Goal: Task Accomplishment & Management: Use online tool/utility

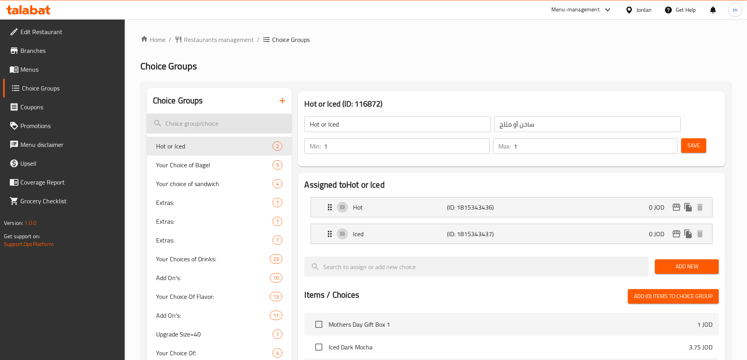
click at [211, 124] on input "search" at bounding box center [220, 124] width 146 height 20
paste input "Croissant"
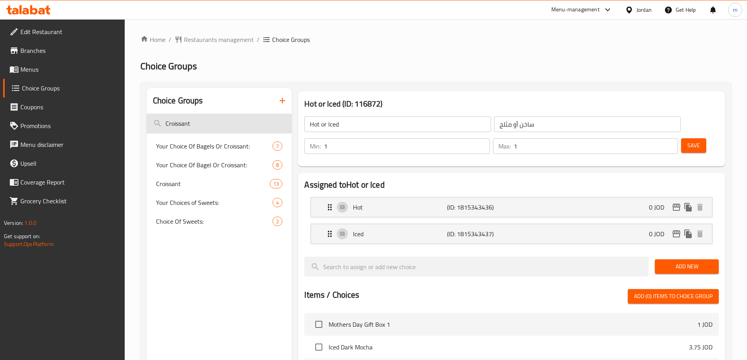
click at [211, 124] on input "Croissant" at bounding box center [220, 124] width 146 height 20
type input "Croissant"
click at [196, 181] on span "Croissant" at bounding box center [201, 183] width 91 height 9
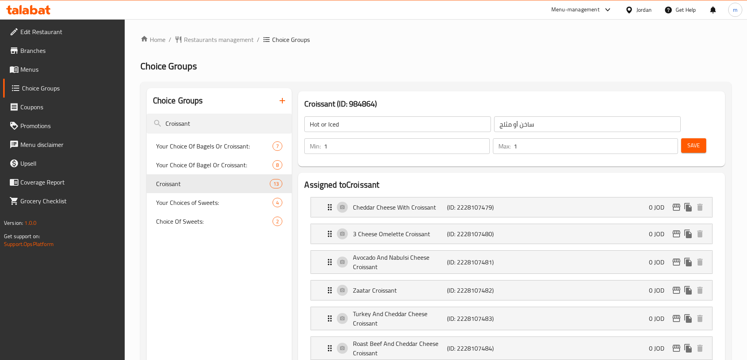
type input "Croissant"
type input "كروسان"
click at [491, 92] on div "Croissant (ID: 984864) Croissant ​ كروسان ​ Min: 1 ​ Max: 1 ​ Save" at bounding box center [511, 128] width 427 height 75
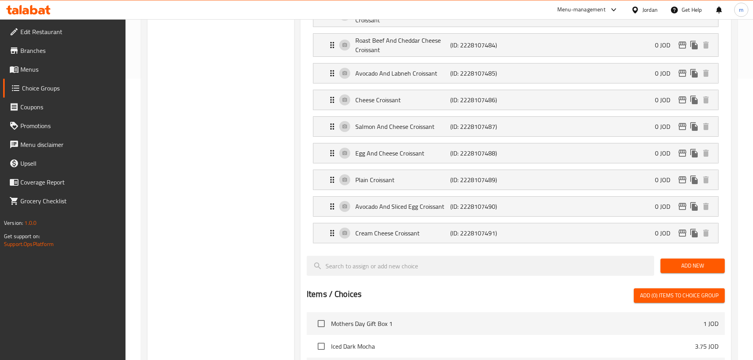
scroll to position [533, 0]
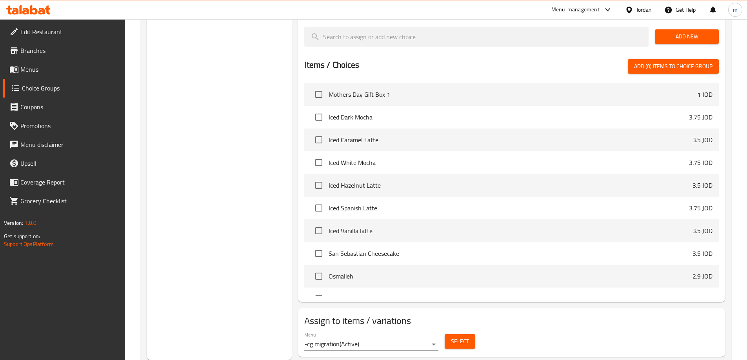
click at [458, 337] on span "Select" at bounding box center [460, 342] width 18 height 10
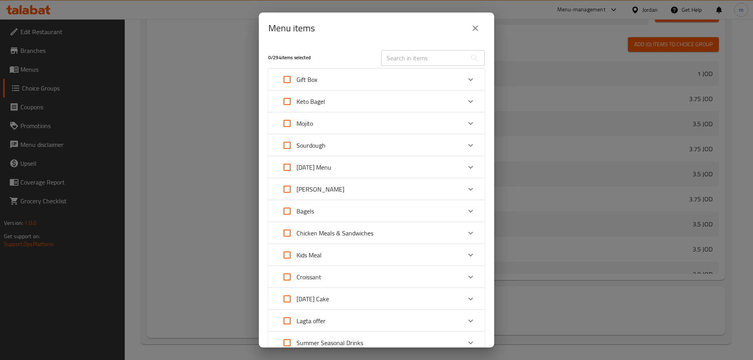
click at [350, 29] on div "Menu items" at bounding box center [376, 28] width 216 height 19
click at [474, 27] on icon "close" at bounding box center [475, 28] width 9 height 9
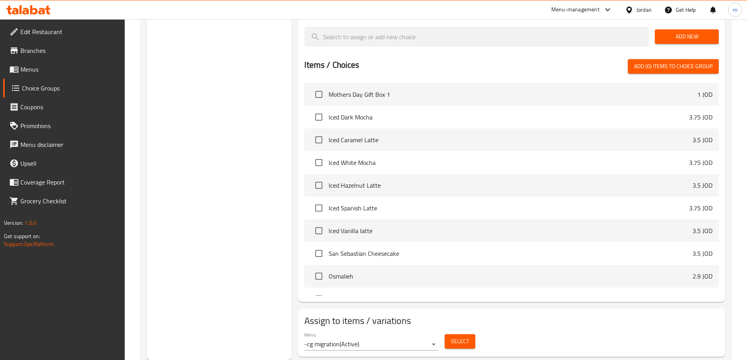
click at [461, 337] on span "Select" at bounding box center [460, 342] width 18 height 10
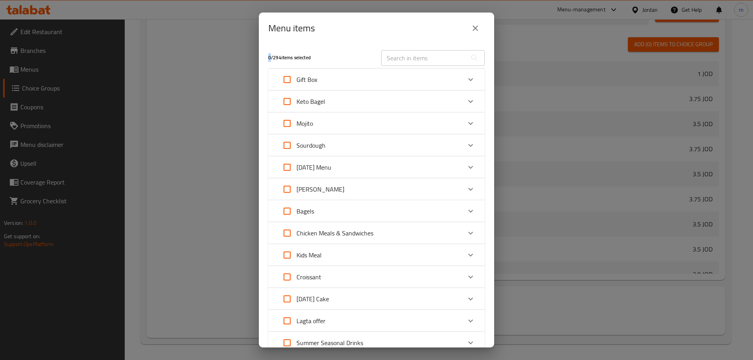
click at [271, 59] on h5 "0 / 294 items selected" at bounding box center [320, 58] width 104 height 7
click at [267, 58] on div "0 / 294 items selected" at bounding box center [320, 57] width 113 height 31
click at [273, 58] on h5 "0 / 294 items selected" at bounding box center [320, 58] width 104 height 7
click at [615, 94] on div "Menu items 0 / 294 items selected ​ Gift Box Mothers Day Gift Box 1 1 JOD Flowe…" at bounding box center [376, 180] width 753 height 360
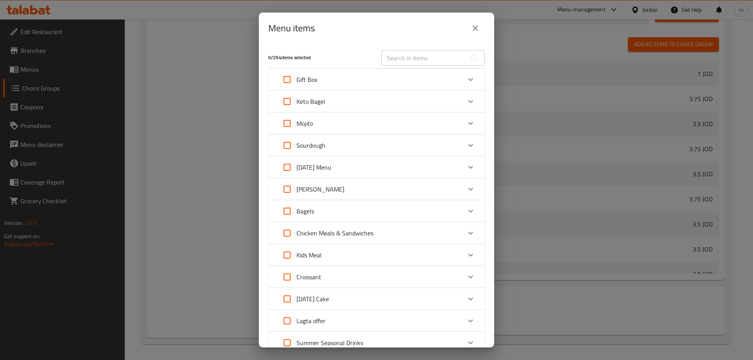
click at [477, 28] on icon "close" at bounding box center [475, 28] width 9 height 9
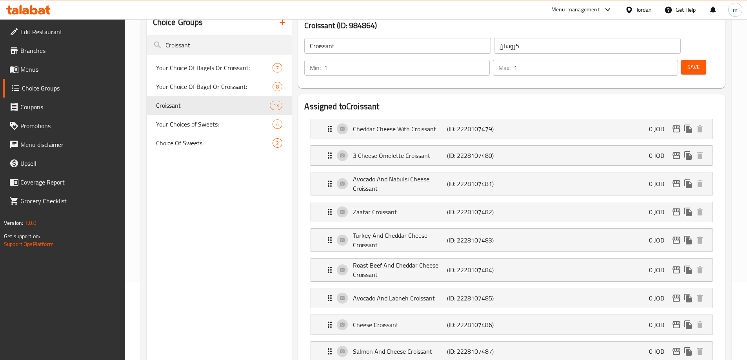
scroll to position [0, 0]
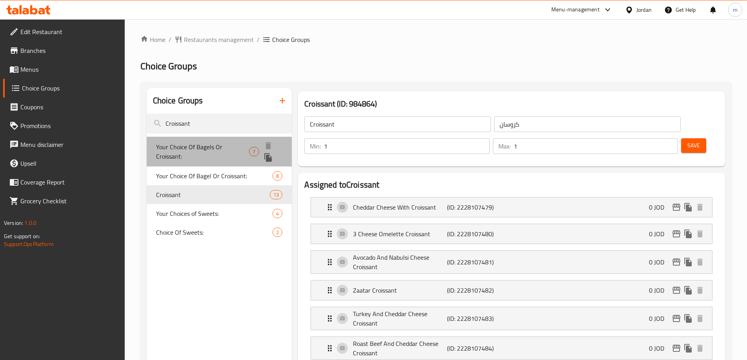
click at [199, 150] on span "Your Choice Of Bagels Or Croissant:" at bounding box center [202, 151] width 93 height 19
type input "Your Choice Of Bagels Or Croissant:"
type input "إختيارك من البيجل أو الكرواسون:"
type input "7"
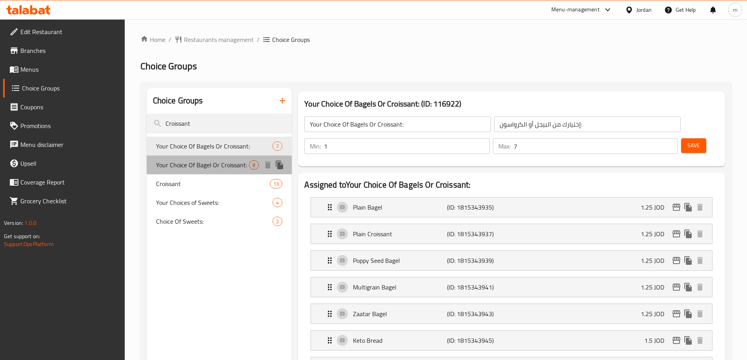
click at [201, 164] on span "Your Choice Of Bagel Or Croissant:" at bounding box center [202, 164] width 93 height 9
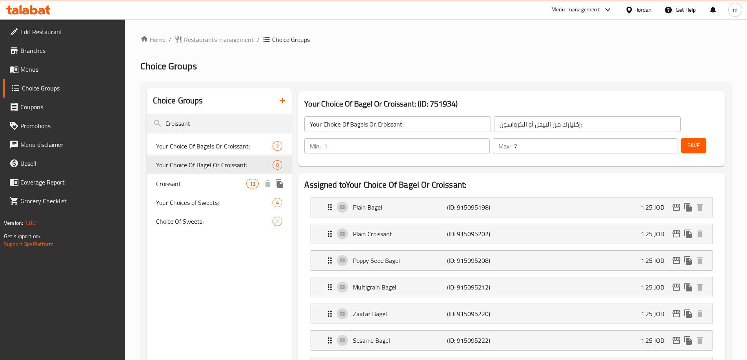
type input "Your Choice Of Bagel Or Croissant:"
type input "اختيارك من نوع البيجل أو الكروسان:"
click at [198, 184] on span "Croissant" at bounding box center [201, 183] width 91 height 9
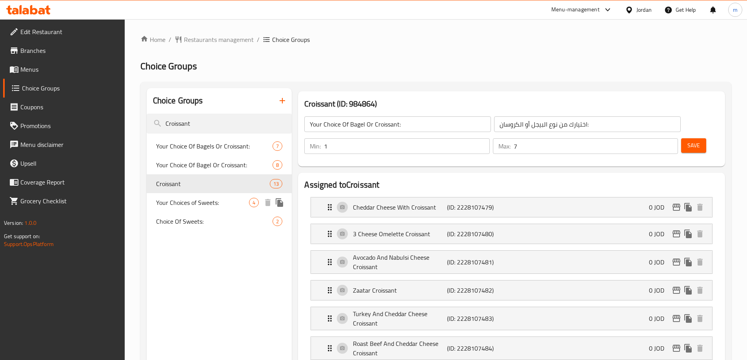
type input "Croissant"
type input "كروسان"
type input "1"
click at [192, 202] on span "Your Choices of Sweets:" at bounding box center [202, 202] width 93 height 9
type input "Your Choices of Sweets:"
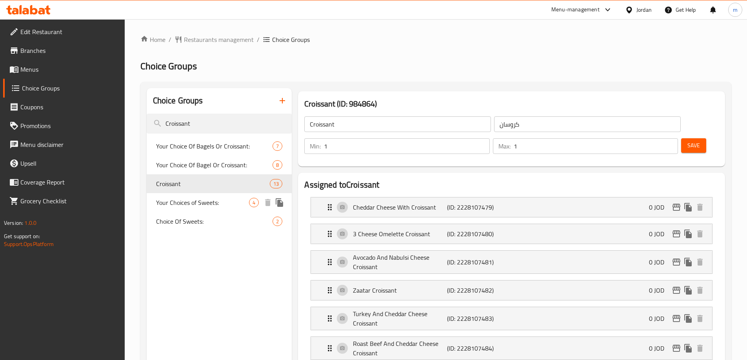
type input "اختيارك من الحلويات:"
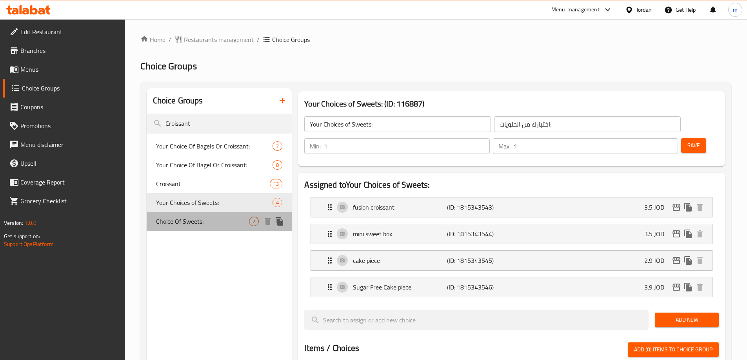
click at [192, 226] on span "Choice Of Sweets:" at bounding box center [202, 221] width 93 height 9
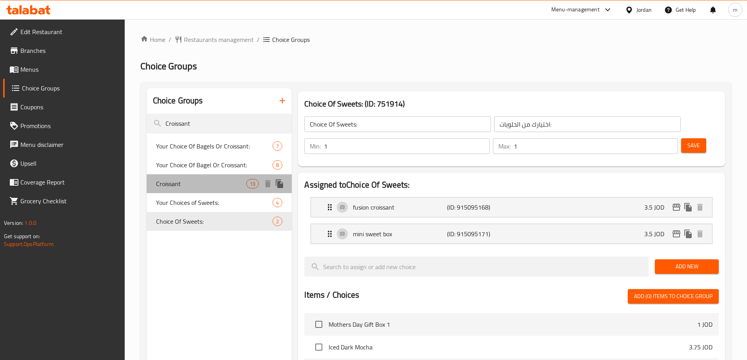
click at [198, 184] on span "Croissant" at bounding box center [201, 183] width 91 height 9
type input "Croissant"
type input "كروسان"
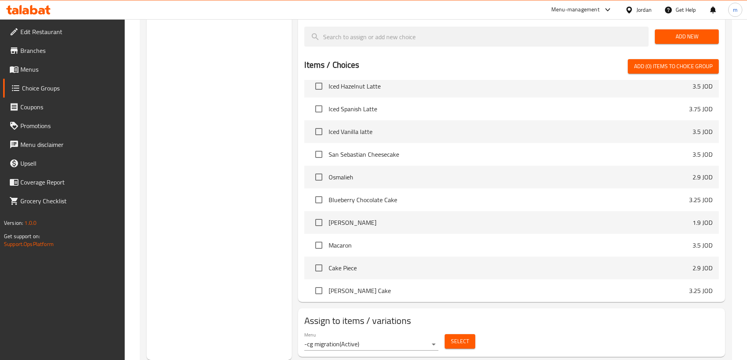
scroll to position [314, 0]
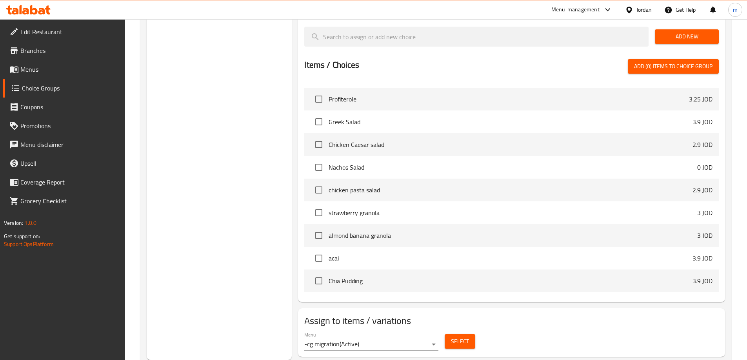
click at [452, 337] on span "Select" at bounding box center [460, 342] width 18 height 10
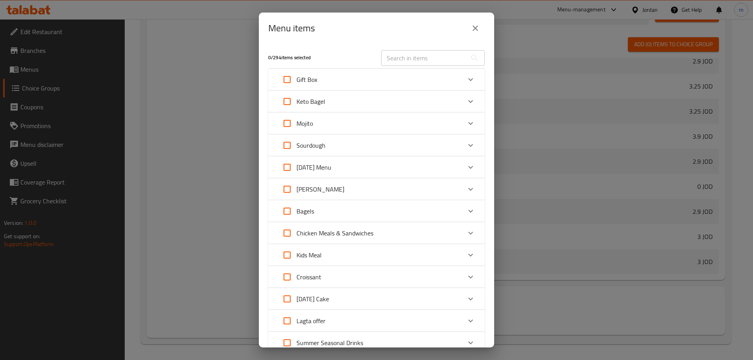
drag, startPoint x: 282, startPoint y: 57, endPoint x: 273, endPoint y: 57, distance: 9.0
click at [273, 57] on h5 "0 / 294 items selected" at bounding box center [320, 58] width 104 height 7
click at [270, 58] on h5 "0 / 294 items selected" at bounding box center [320, 58] width 104 height 7
click at [288, 81] on input "Expand" at bounding box center [287, 79] width 19 height 19
checkbox input "true"
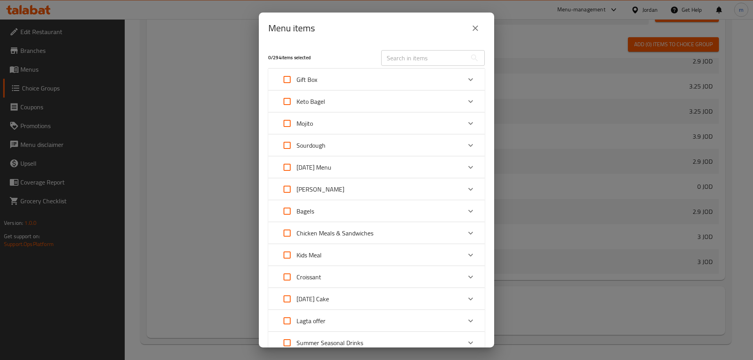
checkbox input "true"
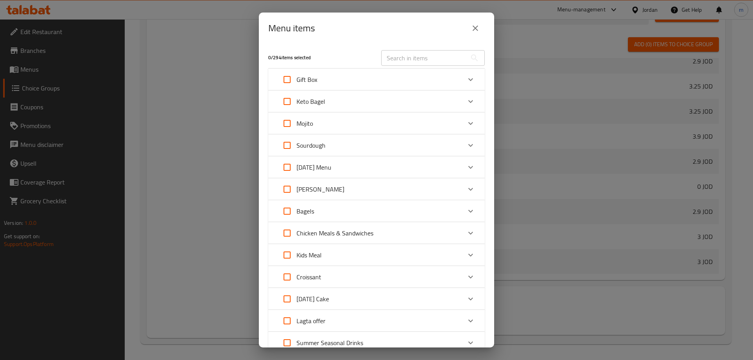
checkbox input "true"
click at [361, 78] on div "Gift Box" at bounding box center [370, 79] width 184 height 19
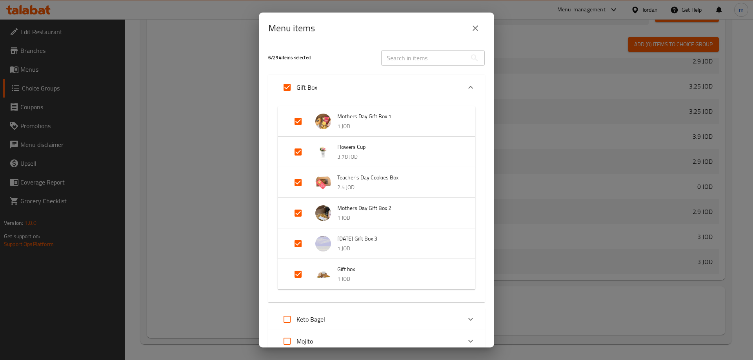
click at [288, 84] on input "Expand" at bounding box center [287, 87] width 19 height 19
checkbox input "false"
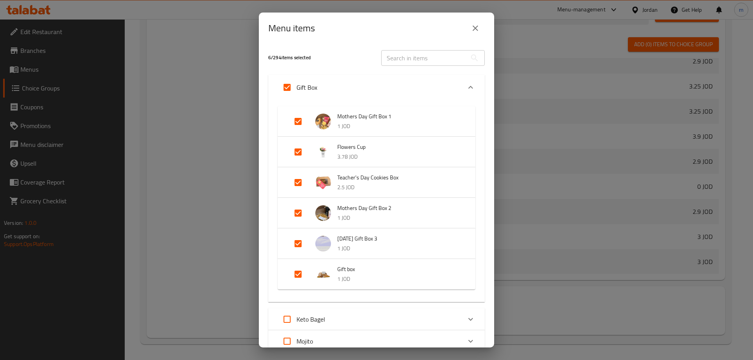
checkbox input "false"
click at [480, 30] on button "close" at bounding box center [475, 28] width 19 height 19
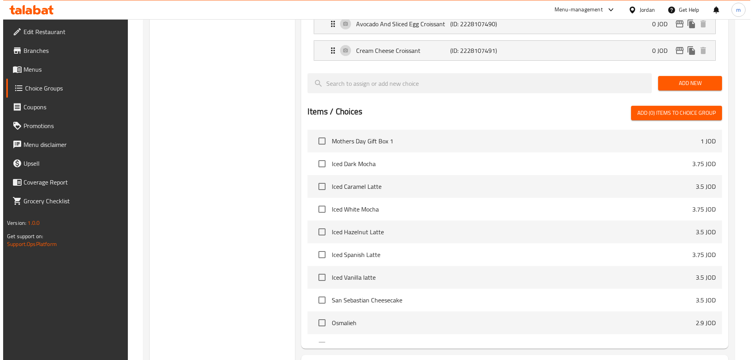
scroll to position [533, 0]
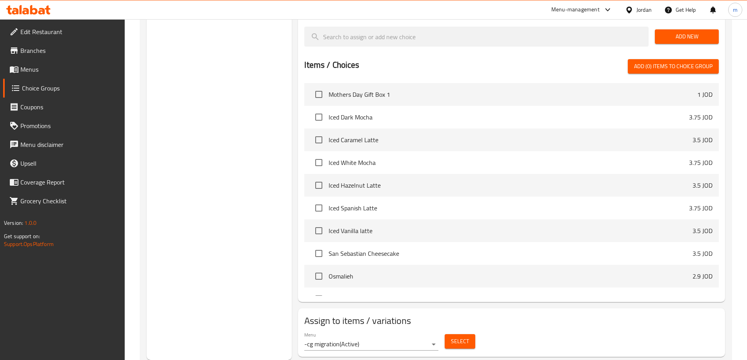
click at [455, 337] on span "Select" at bounding box center [460, 342] width 18 height 10
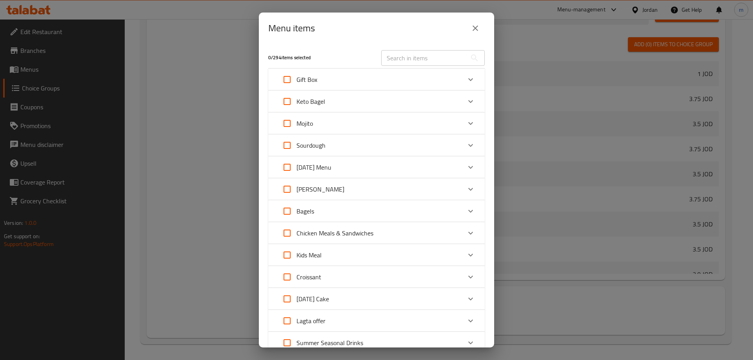
click at [322, 147] on p "Sourdough" at bounding box center [311, 145] width 29 height 9
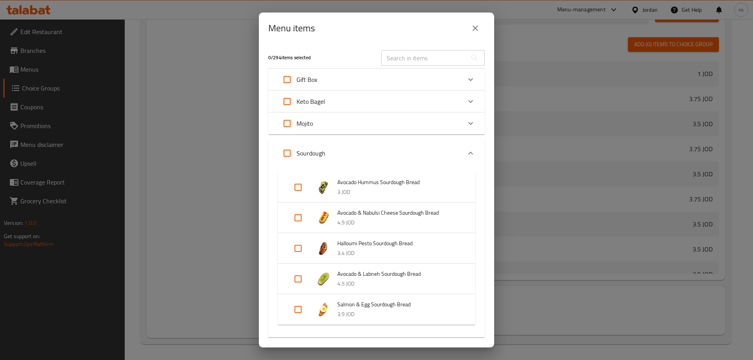
click at [299, 190] on input "Expand" at bounding box center [298, 187] width 19 height 19
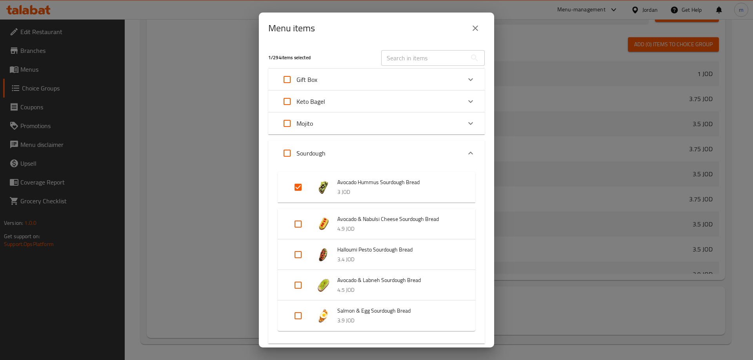
click at [297, 185] on input "Expand" at bounding box center [298, 187] width 19 height 19
checkbox input "false"
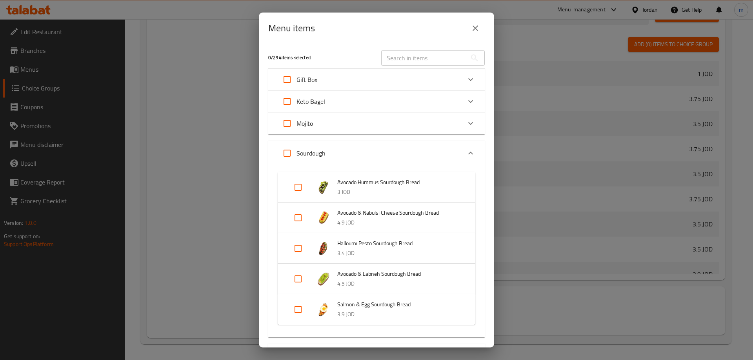
click at [617, 169] on div "Menu items 0 / 294 items selected ​ Gift Box Mothers Day Gift Box 1 1 JOD Flowe…" at bounding box center [376, 180] width 753 height 360
click at [478, 26] on icon "close" at bounding box center [475, 28] width 9 height 9
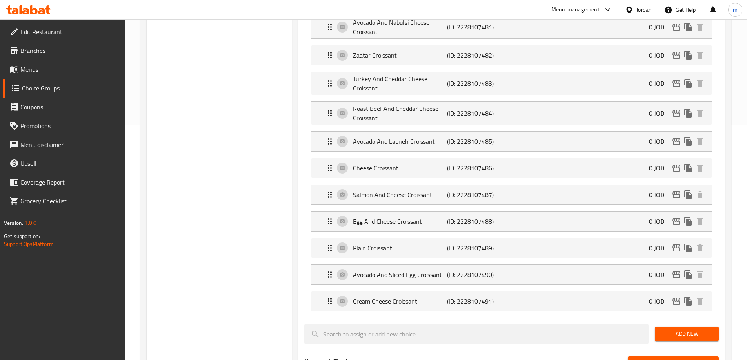
scroll to position [0, 0]
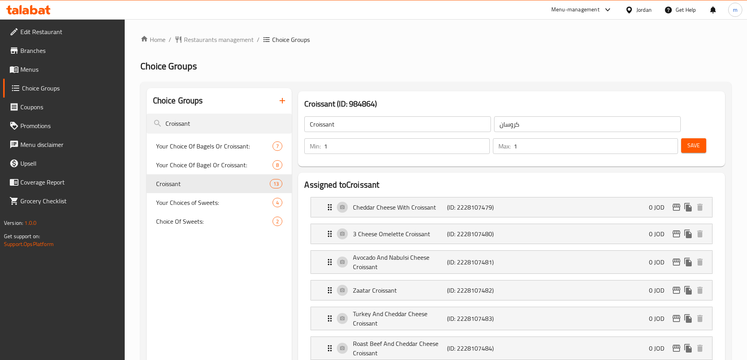
drag, startPoint x: 365, startPoint y: 19, endPoint x: 293, endPoint y: 2, distance: 74.0
click at [365, 19] on div "Menu-management Jordan Get Help m" at bounding box center [373, 9] width 747 height 19
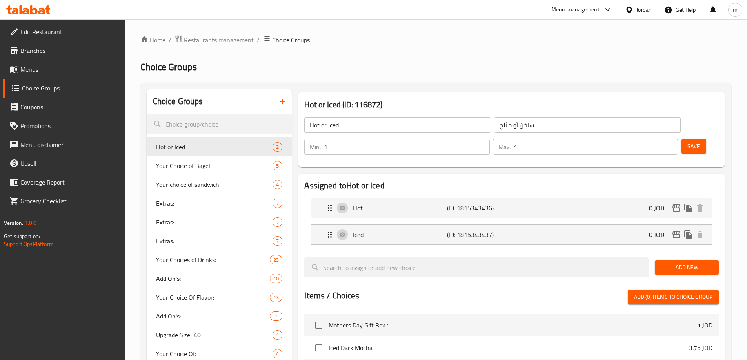
click at [203, 125] on div at bounding box center [373, 180] width 747 height 360
click at [218, 116] on input "search" at bounding box center [220, 125] width 146 height 20
click at [216, 122] on input "search" at bounding box center [220, 125] width 146 height 20
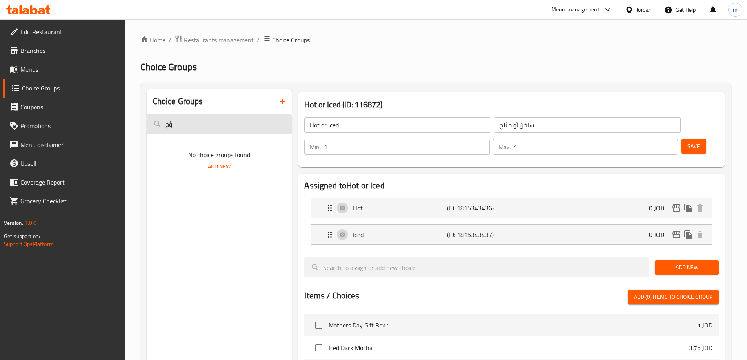
type input "ؤ"
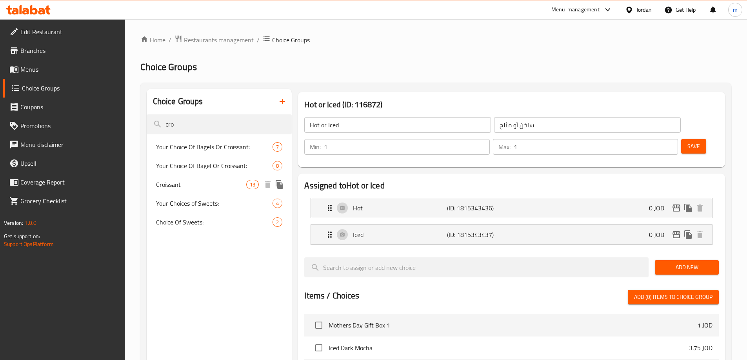
type input "cro"
click at [195, 183] on span "Croissant" at bounding box center [201, 184] width 91 height 9
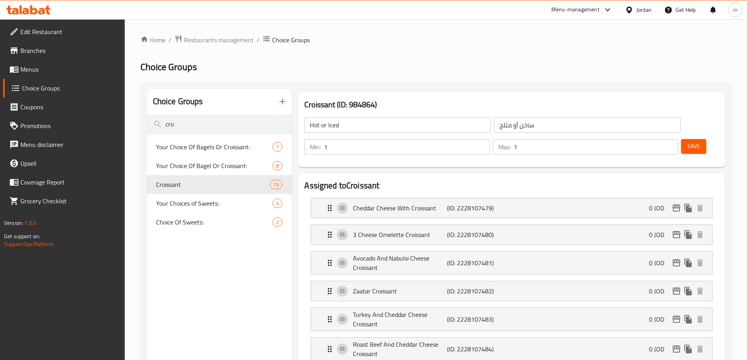
type input "Croissant"
type input "كروسان"
type input "0"
drag, startPoint x: 606, startPoint y: 129, endPoint x: 602, endPoint y: 127, distance: 4.7
click at [489, 139] on input "0" at bounding box center [407, 147] width 166 height 16
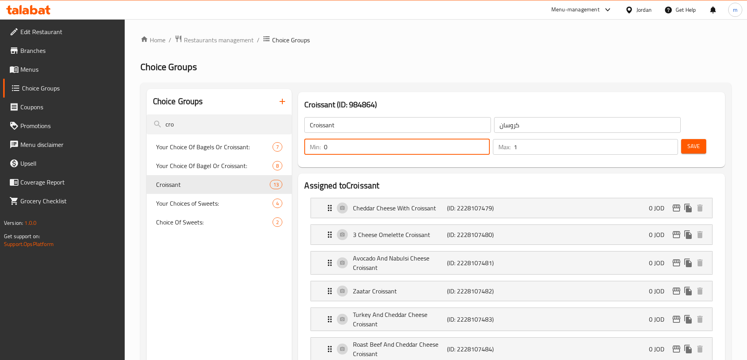
click at [489, 139] on input "0" at bounding box center [407, 147] width 166 height 16
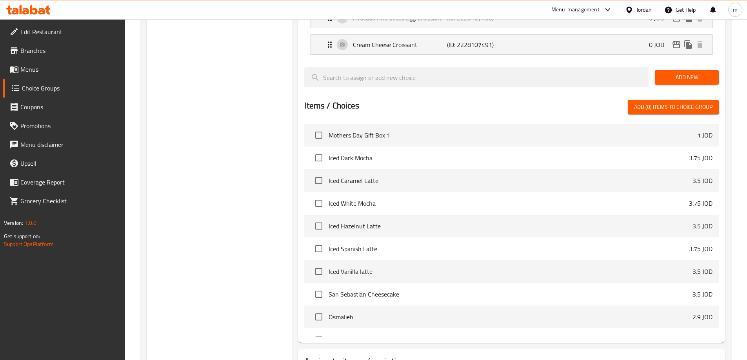
scroll to position [534, 0]
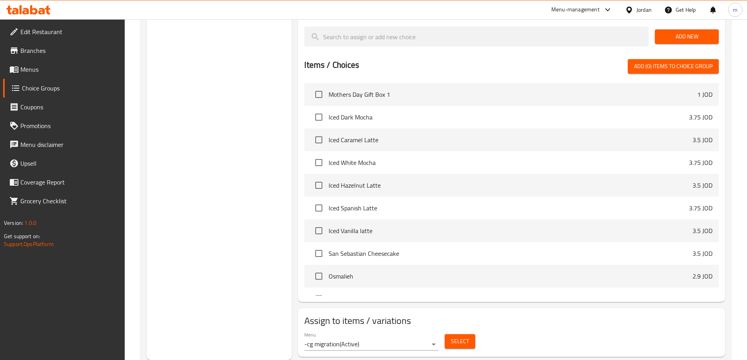
click at [456, 337] on span "Select" at bounding box center [460, 342] width 18 height 10
click at [526, 90] on span "Mothers Day Gift Box 1" at bounding box center [513, 94] width 369 height 9
